Goal: Information Seeking & Learning: Learn about a topic

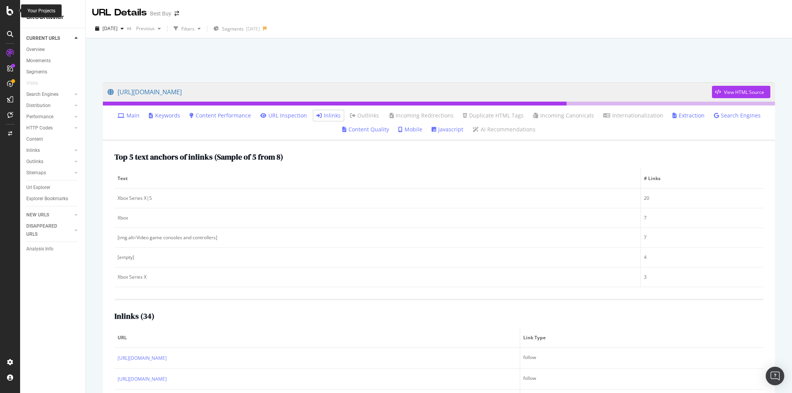
click at [11, 10] on icon at bounding box center [10, 10] width 7 height 9
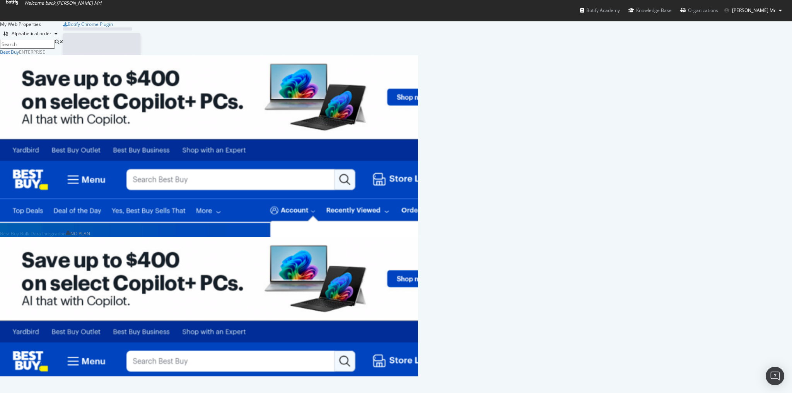
scroll to position [388, 783]
click at [14, 22] on div "My Web Properties Alphabetical order Best Buy Enterprise Analytics Overview Sit…" at bounding box center [396, 199] width 792 height 356
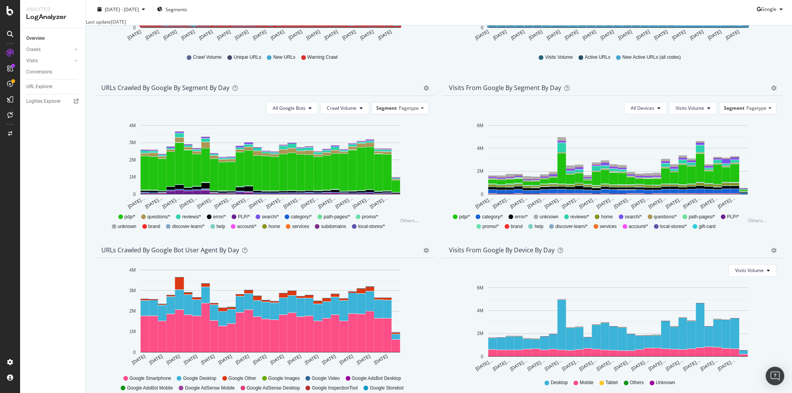
scroll to position [250, 0]
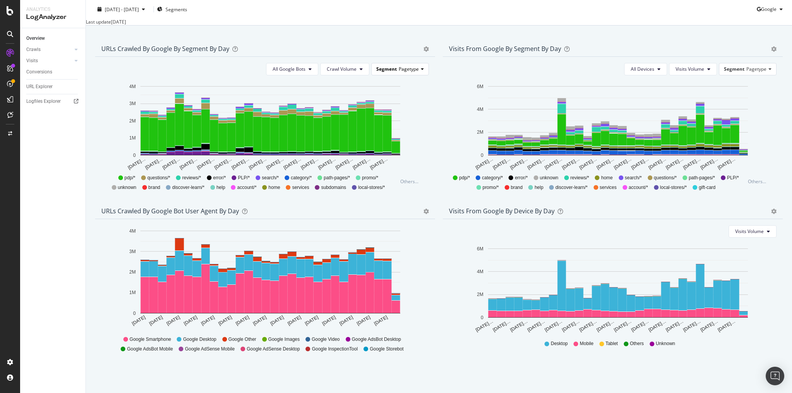
click at [388, 69] on span "Segment" at bounding box center [386, 69] width 21 height 7
click at [376, 110] on div "Advanced selector >" at bounding box center [394, 111] width 62 height 11
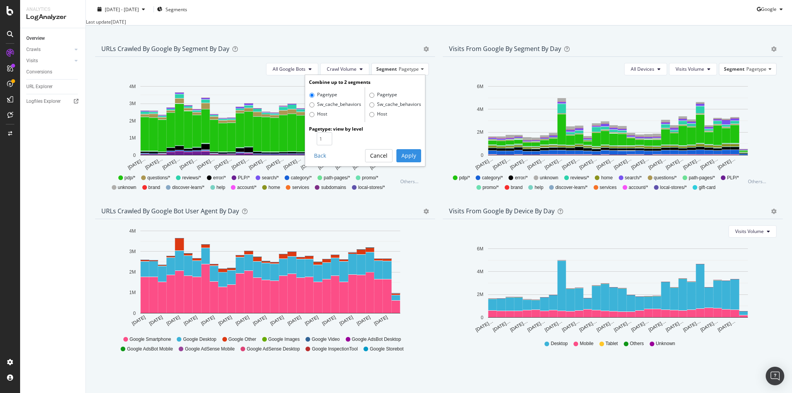
click at [382, 160] on button "Cancel" at bounding box center [378, 155] width 27 height 13
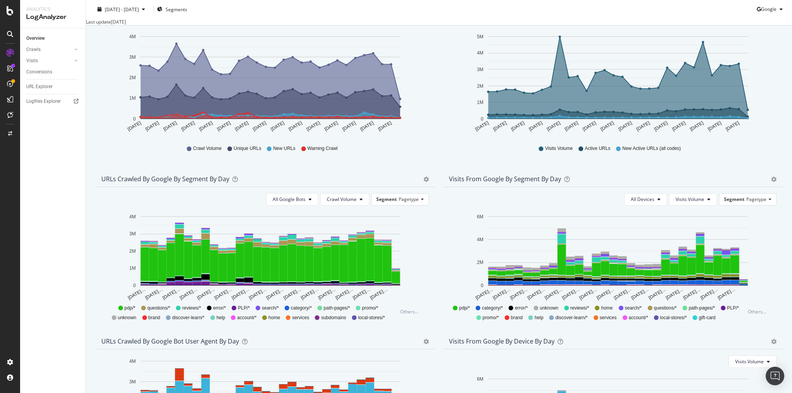
scroll to position [0, 0]
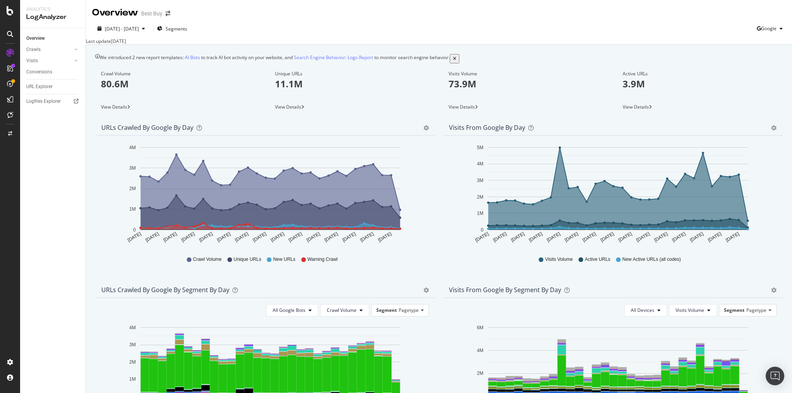
click at [291, 187] on icon "A chart." at bounding box center [271, 192] width 260 height 75
click at [44, 58] on link "Visits" at bounding box center [49, 61] width 46 height 8
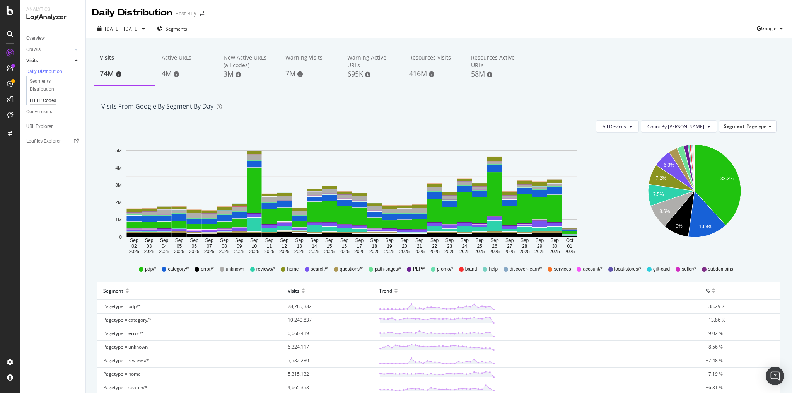
click at [48, 103] on div "HTTP Codes" at bounding box center [43, 101] width 26 height 8
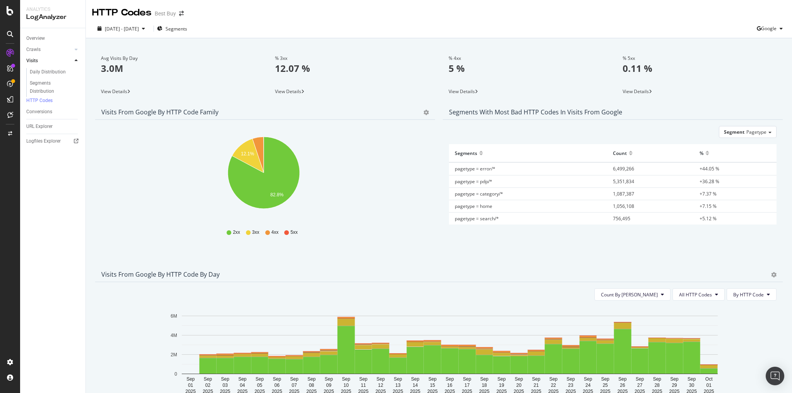
click at [292, 67] on p "12.07 %" at bounding box center [352, 68] width 155 height 13
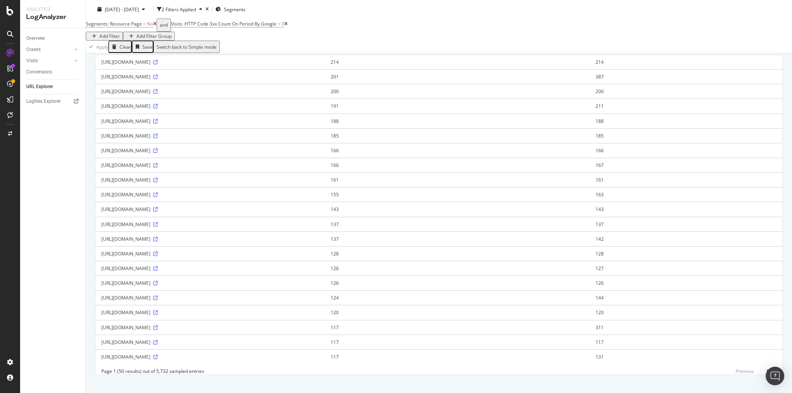
scroll to position [516, 0]
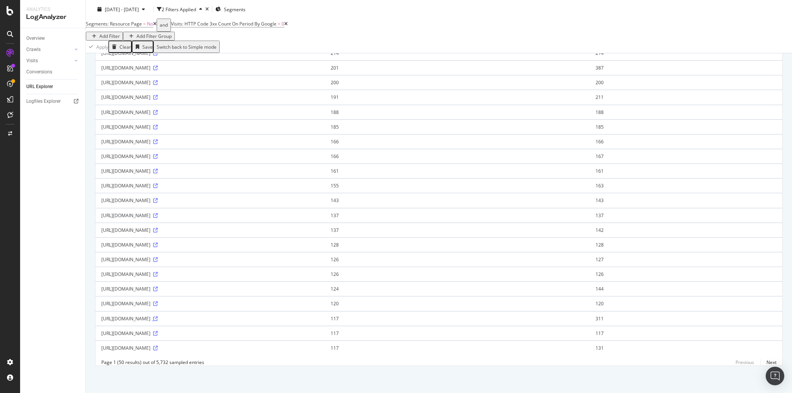
click at [158, 317] on icon at bounding box center [155, 319] width 5 height 5
click at [764, 364] on link "Next" at bounding box center [769, 362] width 16 height 11
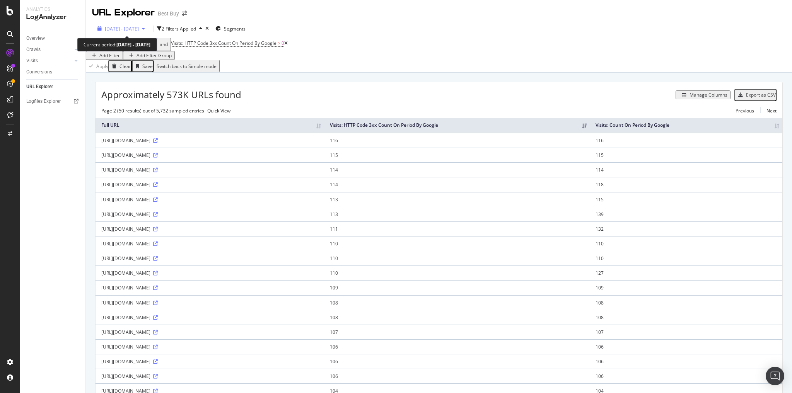
click at [139, 28] on span "2025 Sep. 2nd - Oct. 1st" at bounding box center [122, 29] width 34 height 7
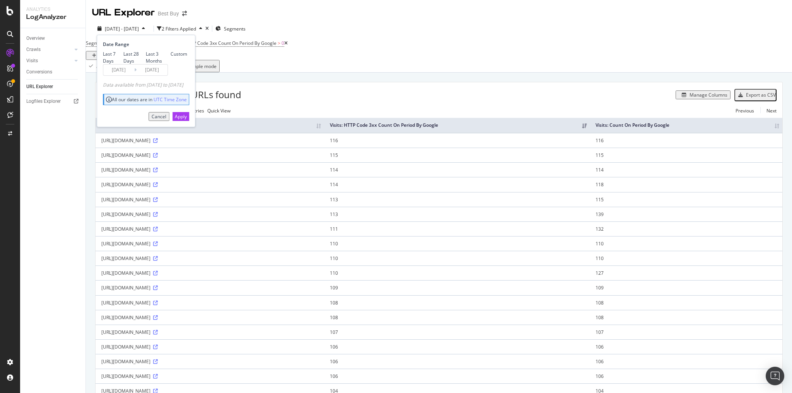
click at [139, 28] on span "2025 Sep. 2nd - Oct. 1st" at bounding box center [122, 29] width 34 height 7
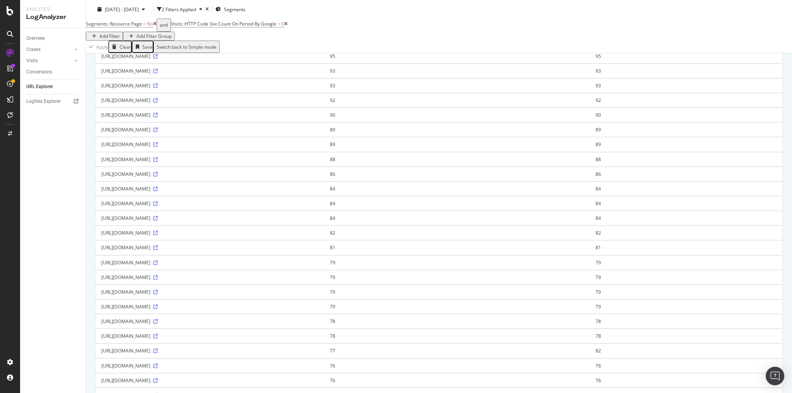
scroll to position [516, 0]
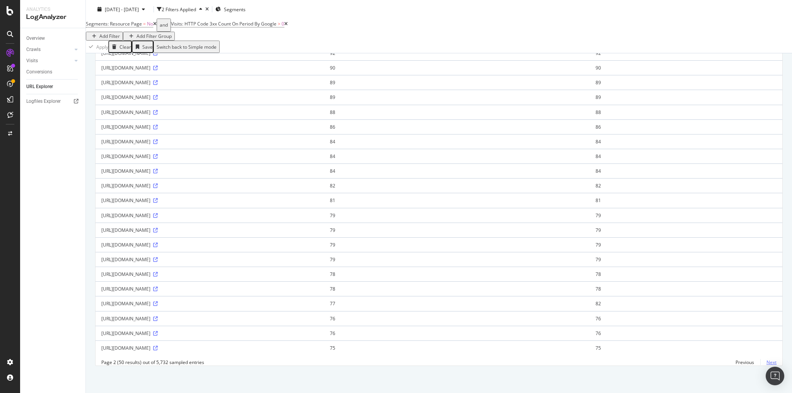
click at [768, 364] on link "Next" at bounding box center [769, 362] width 16 height 11
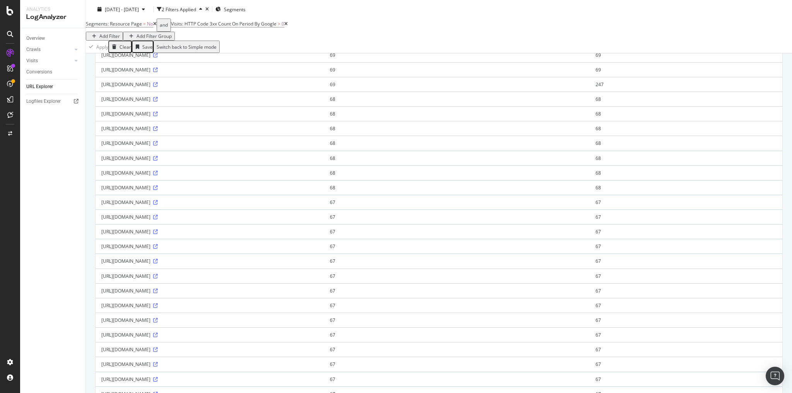
scroll to position [0, 0]
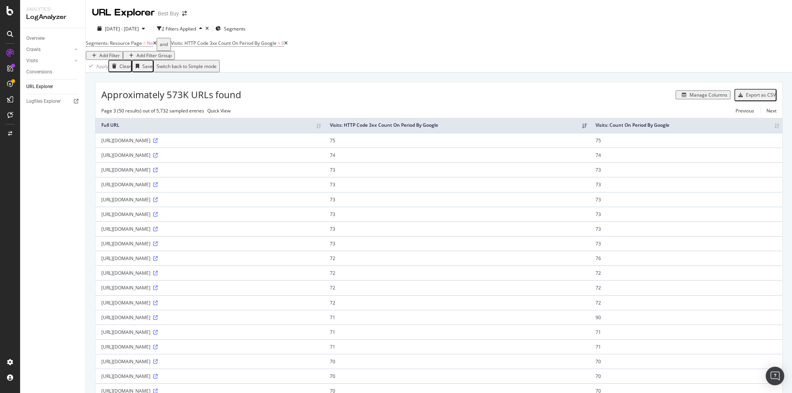
click at [120, 52] on div "Add Filter" at bounding box center [109, 55] width 21 height 7
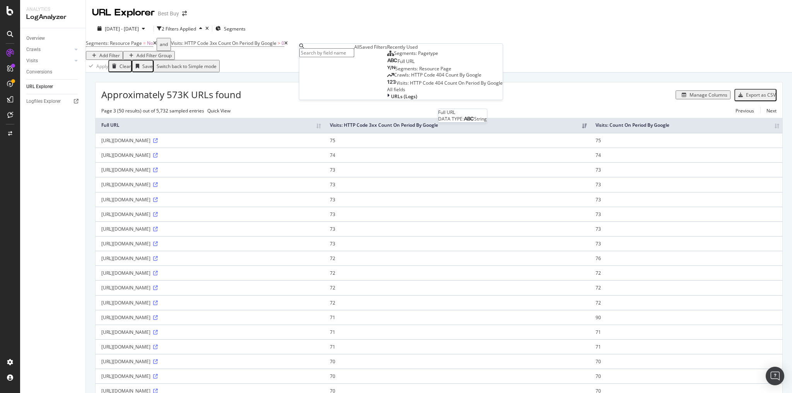
click at [398, 65] on span "Full URL" at bounding box center [406, 61] width 17 height 7
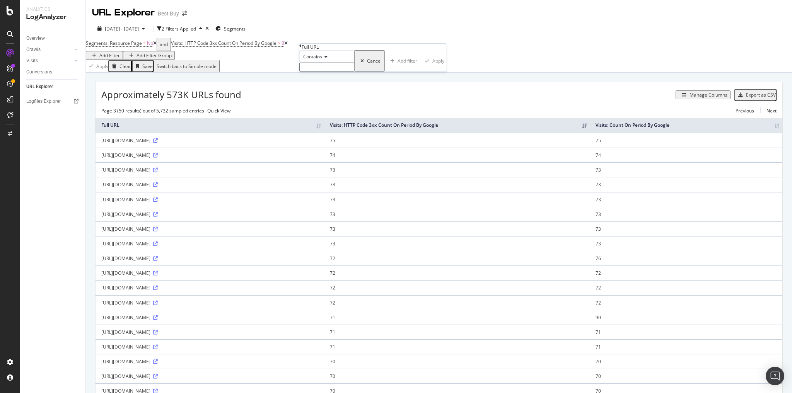
click at [322, 60] on span "Contains" at bounding box center [312, 56] width 19 height 7
drag, startPoint x: 332, startPoint y: 152, endPoint x: 332, endPoint y: 139, distance: 13.5
click at [332, 127] on span "Doesn't contain" at bounding box center [319, 124] width 34 height 7
click at [327, 72] on input "text" at bounding box center [326, 67] width 55 height 9
type input "reviews"
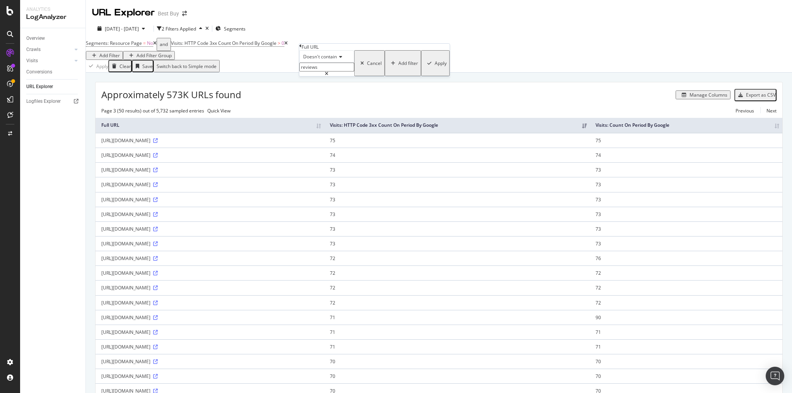
click at [435, 67] on div "Apply" at bounding box center [441, 63] width 12 height 7
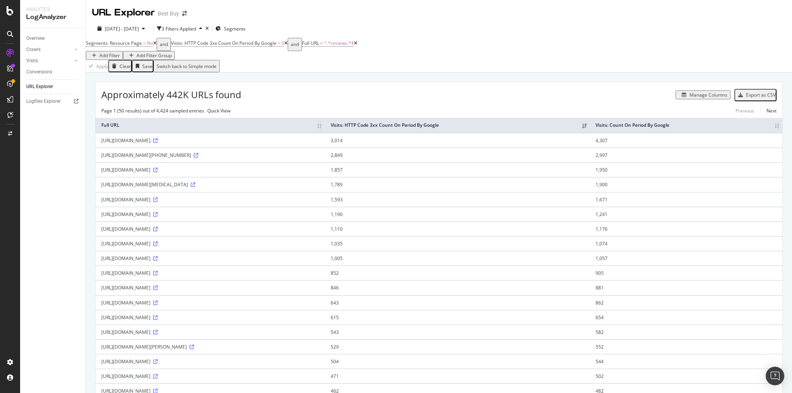
click at [120, 52] on div "Add Filter" at bounding box center [109, 55] width 21 height 7
click at [345, 63] on div "Apply Clear Save Switch back to Simple mode" at bounding box center [439, 66] width 706 height 12
click at [96, 53] on icon "button" at bounding box center [94, 55] width 4 height 5
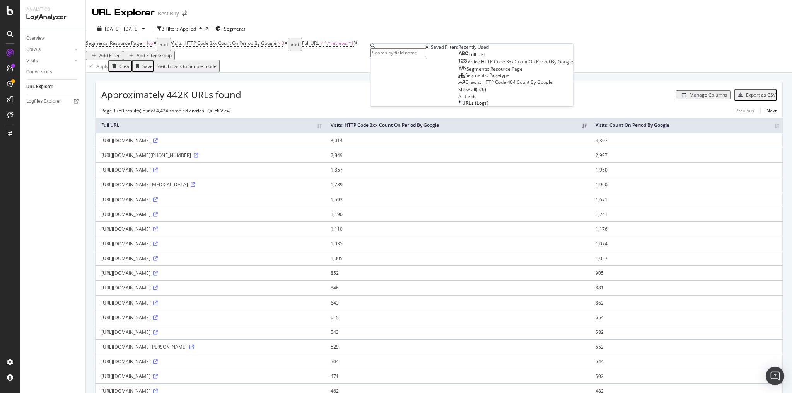
click at [375, 48] on icon at bounding box center [373, 46] width 5 height 5
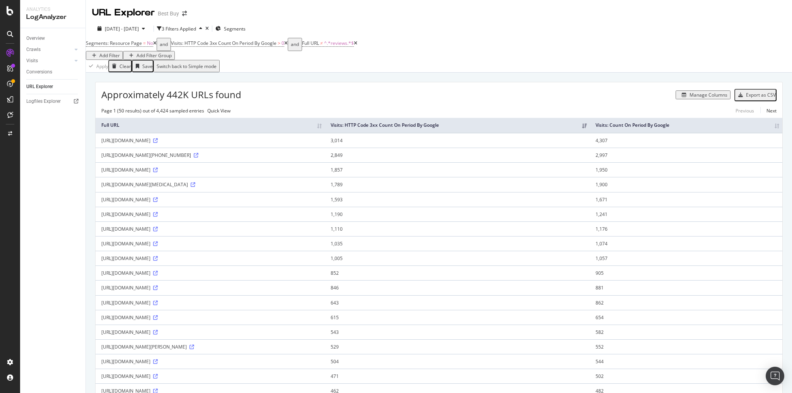
click at [416, 32] on div "2025 Sep. 2nd - Oct. 1st 3 Filters Applied Segments" at bounding box center [439, 29] width 706 height 15
click at [120, 52] on div "Add Filter" at bounding box center [109, 55] width 21 height 7
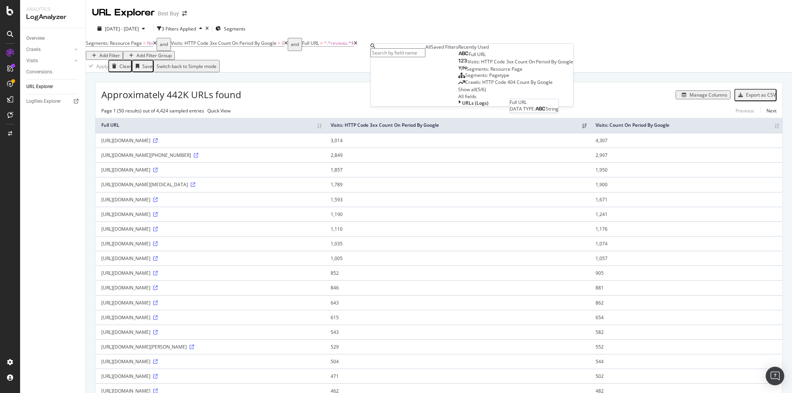
click at [469, 58] on span "Full URL" at bounding box center [477, 54] width 17 height 7
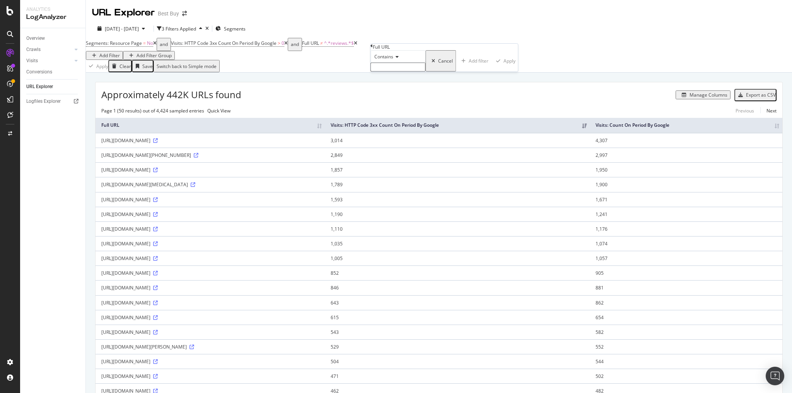
click at [397, 59] on icon at bounding box center [395, 57] width 5 height 5
click at [403, 127] on span "Doesn't contain" at bounding box center [390, 124] width 34 height 7
click at [390, 72] on input "text" at bounding box center [398, 67] width 55 height 9
type input "skuid"
click at [506, 67] on div "Apply" at bounding box center [512, 63] width 12 height 7
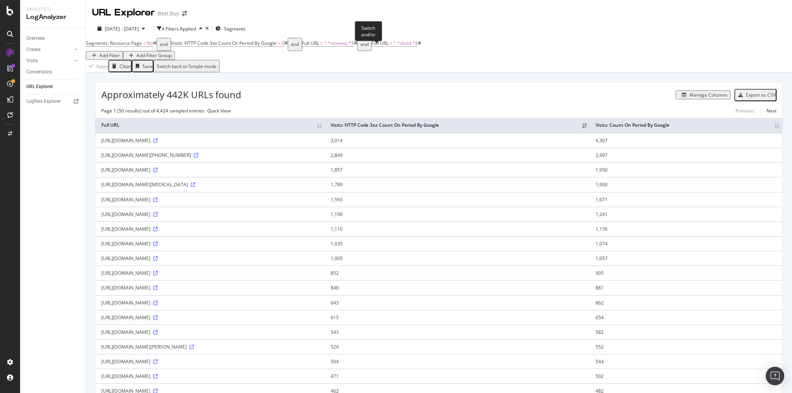
click at [369, 50] on div "and" at bounding box center [365, 44] width 8 height 11
drag, startPoint x: 367, startPoint y: 48, endPoint x: 344, endPoint y: 64, distance: 27.9
click at [344, 64] on div "Segments: Resource Page = No or Visits: HTTP Code 3xx Count On Period By Google…" at bounding box center [439, 55] width 706 height 34
click at [411, 46] on icon at bounding box center [408, 43] width 3 height 5
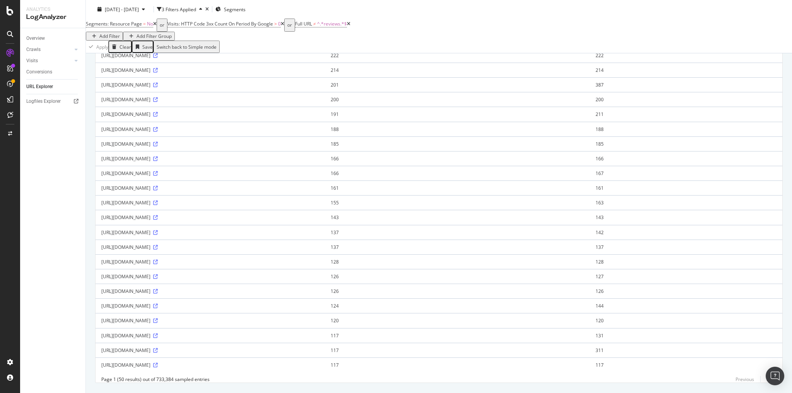
scroll to position [516, 0]
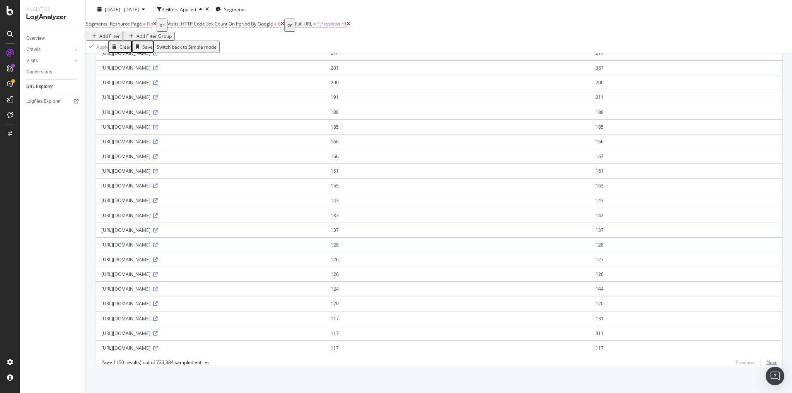
click at [763, 361] on link "Next" at bounding box center [769, 362] width 16 height 11
click at [158, 317] on icon at bounding box center [155, 319] width 5 height 5
click at [765, 362] on link "Next" at bounding box center [769, 362] width 16 height 11
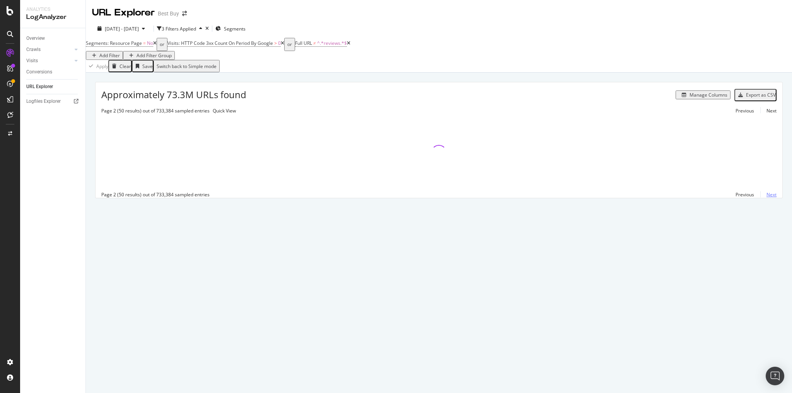
scroll to position [0, 0]
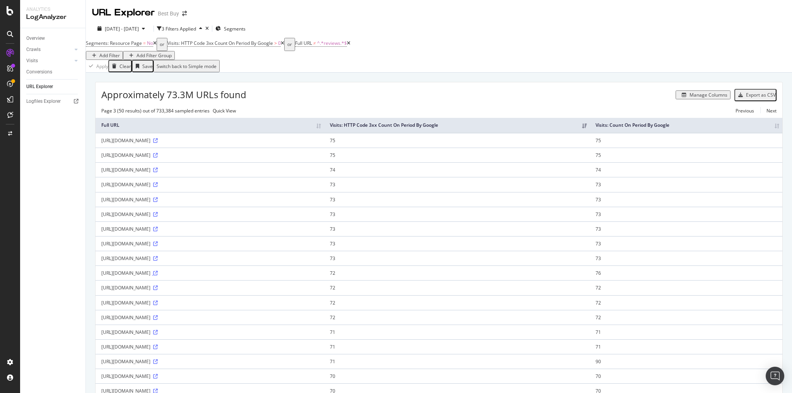
click at [158, 275] on icon at bounding box center [155, 273] width 5 height 5
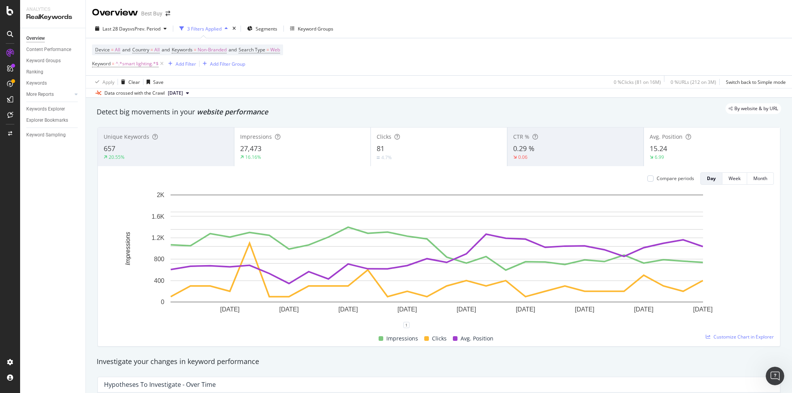
scroll to position [36, 0]
